Goal: Information Seeking & Learning: Learn about a topic

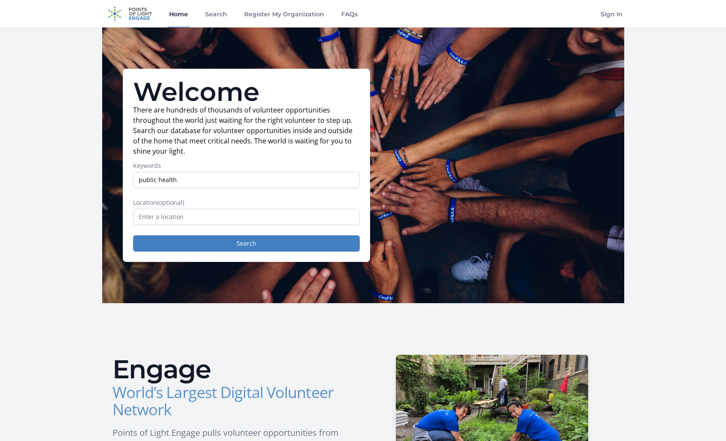
type input "public health"
click at [210, 218] on input "text" at bounding box center [246, 217] width 227 height 16
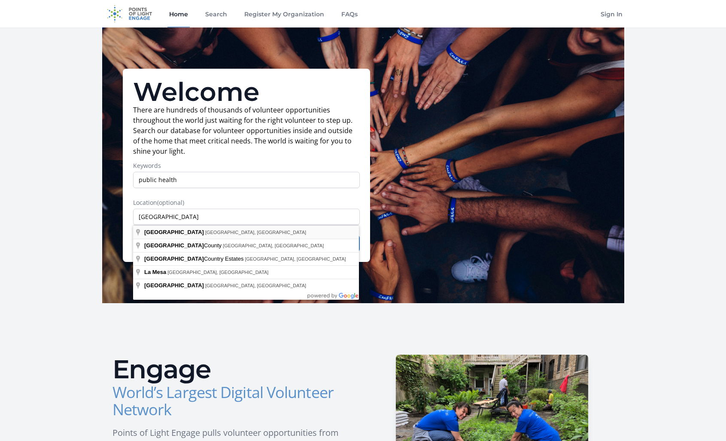
type input "San Diego, CA, USA"
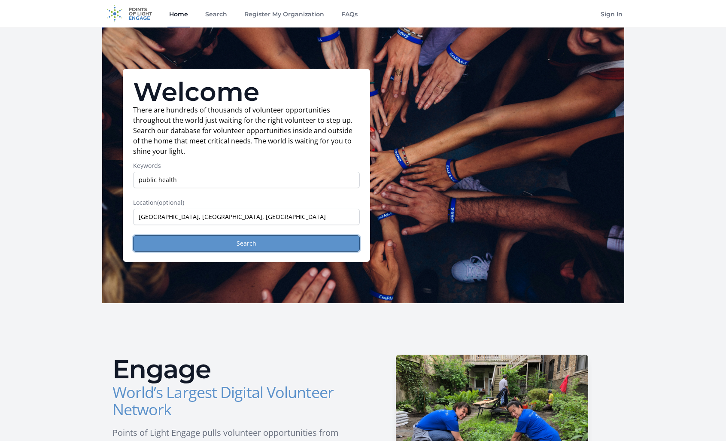
click at [258, 245] on button "Search" at bounding box center [246, 243] width 227 height 16
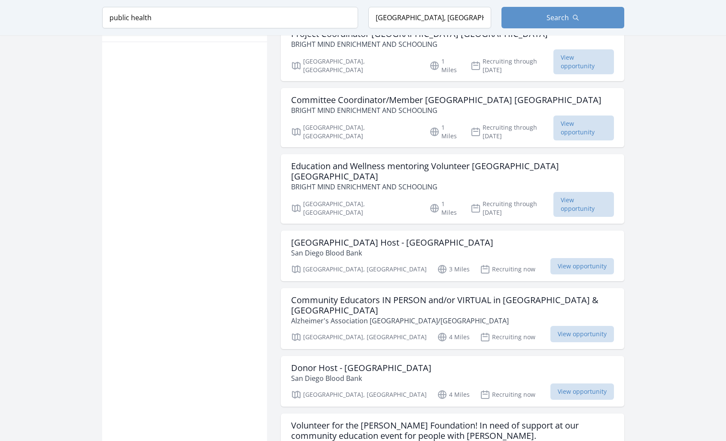
scroll to position [611, 0]
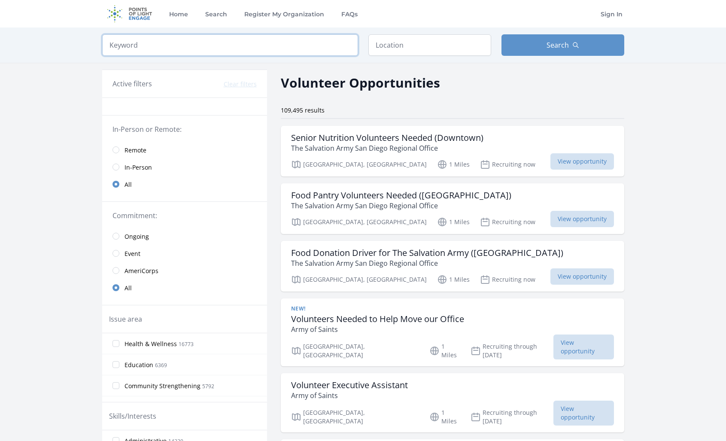
click at [292, 48] on input "search" at bounding box center [230, 44] width 256 height 21
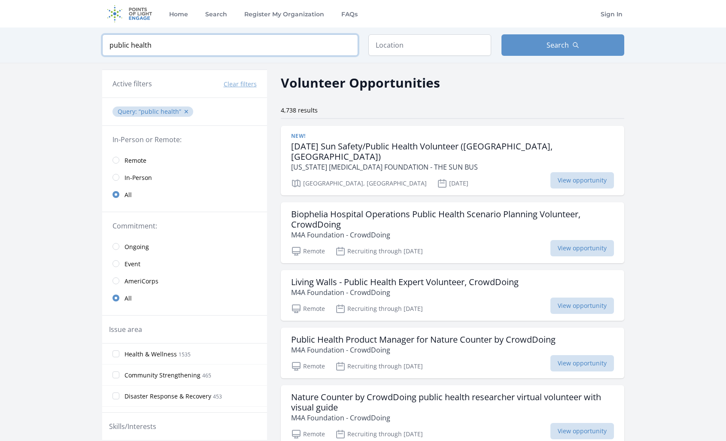
type input "public health"
click at [420, 49] on input "text" at bounding box center [429, 44] width 123 height 21
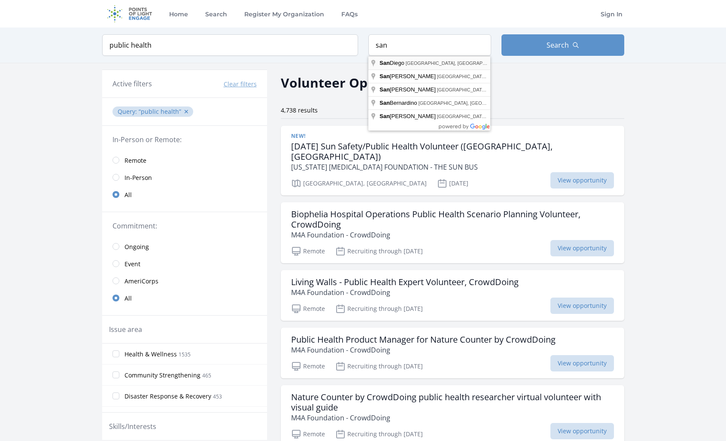
type input "San Diego, CA, USA"
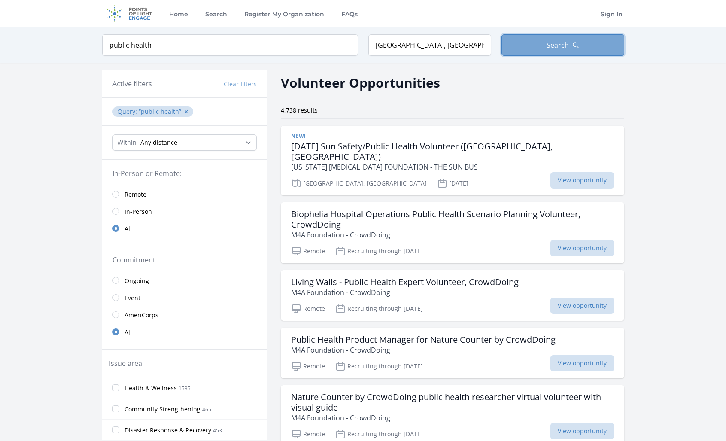
click at [561, 45] on span "Search" at bounding box center [558, 45] width 22 height 10
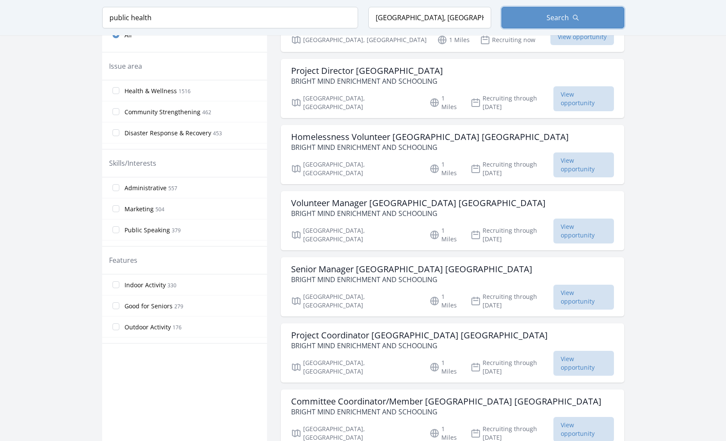
scroll to position [372, 0]
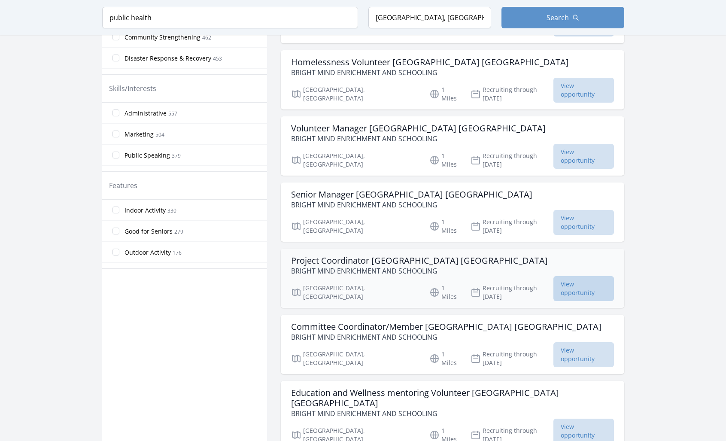
click at [595, 276] on span "View opportunity" at bounding box center [584, 288] width 61 height 25
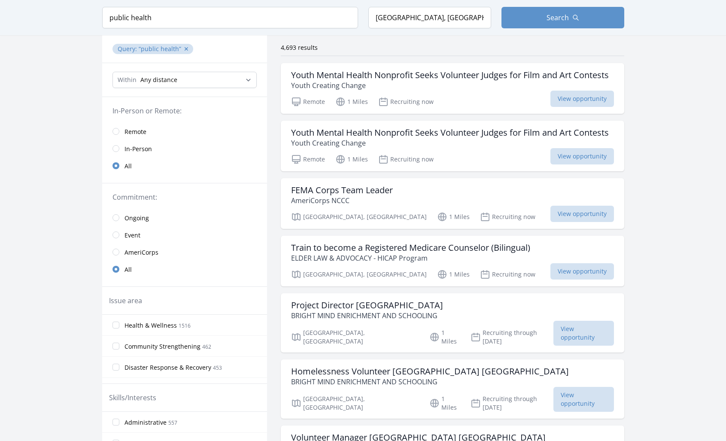
scroll to position [0, 0]
